Goal: Task Accomplishment & Management: Complete application form

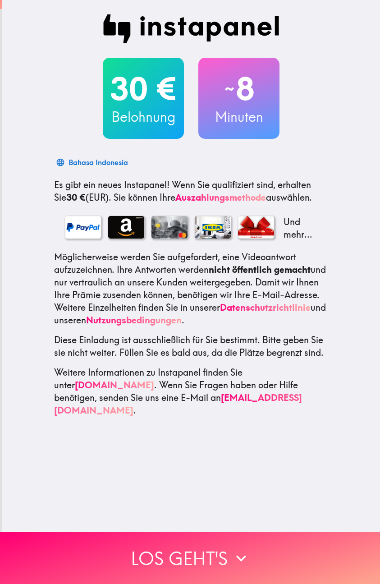
click at [306, 143] on div "30 € Belohnung ~ 8 Minuten Bahasa Indonesia Es gibt ein neues Instapanel! Wenn …" at bounding box center [191, 215] width 288 height 402
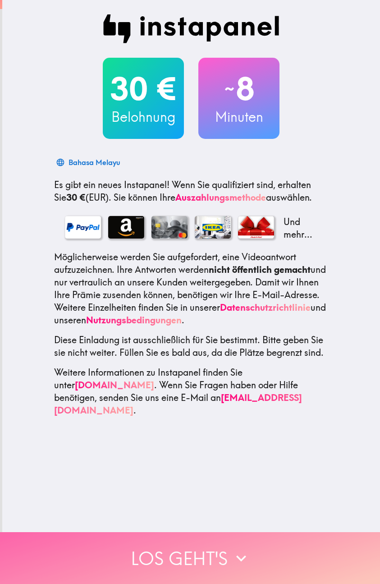
click at [212, 550] on button "Los geht's" at bounding box center [190, 558] width 380 height 52
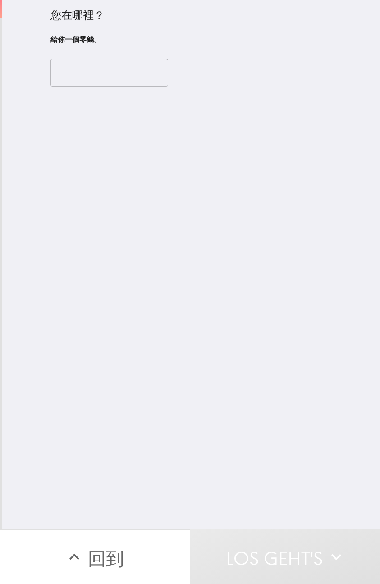
click at [100, 72] on input "number" at bounding box center [109, 73] width 118 height 28
click at [205, 136] on div "您在哪里？ 给你一个零钱。 ​ 给你一个零钱。" at bounding box center [191, 264] width 378 height 529
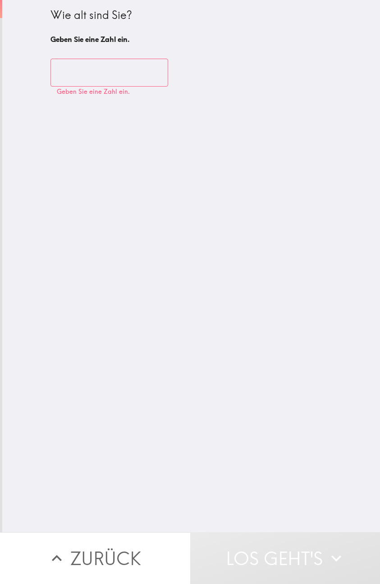
click at [207, 123] on div "Wie alt sind Sie? Geben Sie eine Zahl ein. ​ Geben Sie eine Zahl ein." at bounding box center [191, 266] width 378 height 532
click at [97, 78] on input "number" at bounding box center [109, 73] width 118 height 28
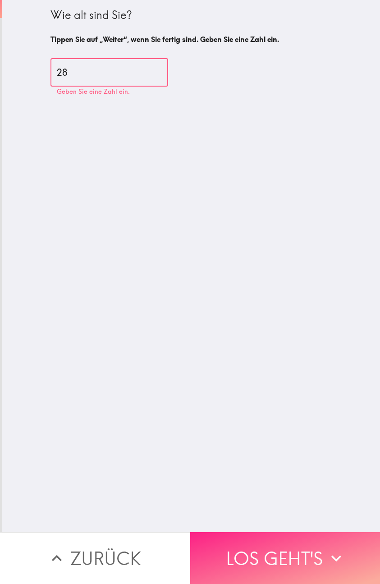
type input "28"
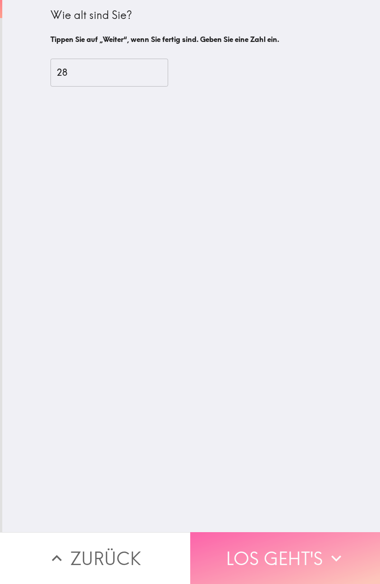
click at [272, 539] on button "Los geht's" at bounding box center [285, 558] width 190 height 52
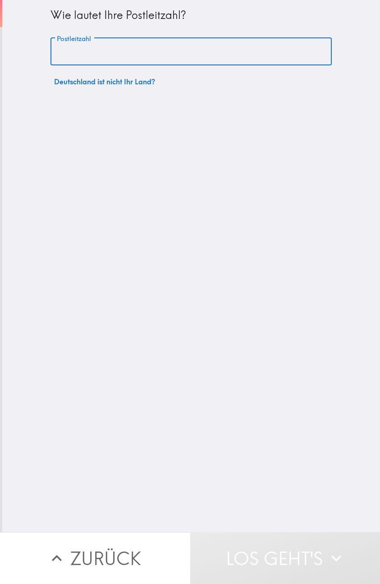
click at [129, 53] on input "Postleitzahl" at bounding box center [190, 52] width 281 height 28
paste input "49811"
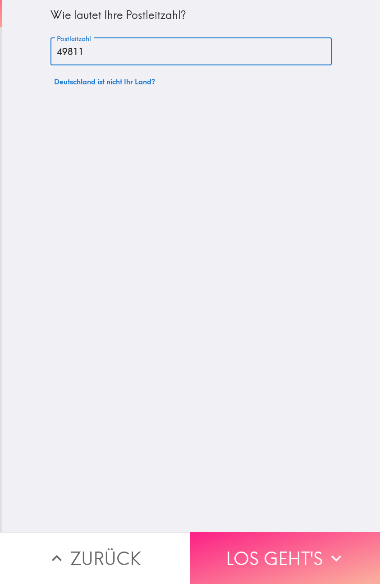
type input "49811"
click at [276, 554] on button "Los geht's" at bounding box center [285, 558] width 190 height 52
